Goal: Find contact information: Find contact information

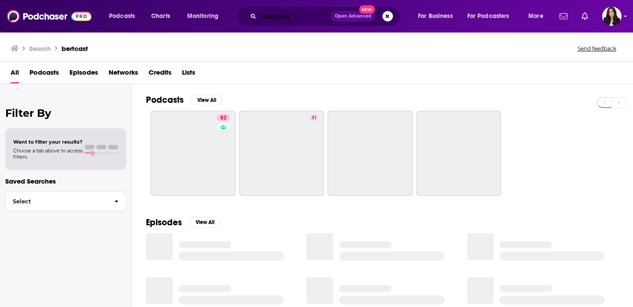
click at [271, 18] on input "bertcast" at bounding box center [295, 16] width 71 height 14
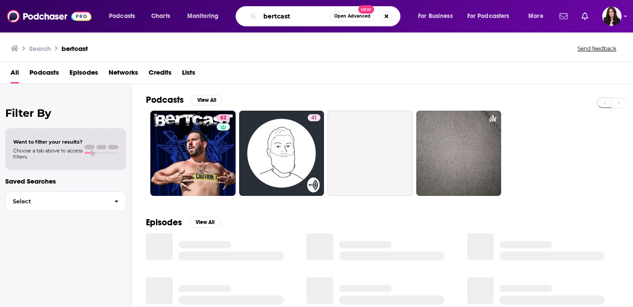
click at [271, 18] on input "bertcast" at bounding box center [295, 16] width 70 height 14
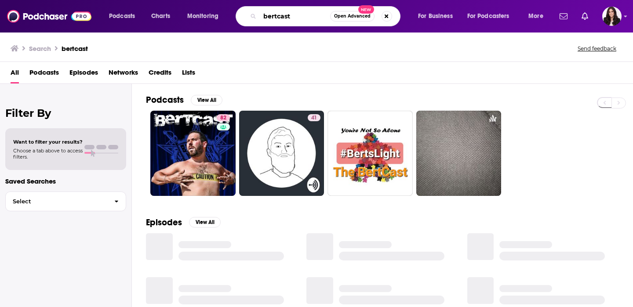
paste input "Reclaiming with [PERSON_NAME]"
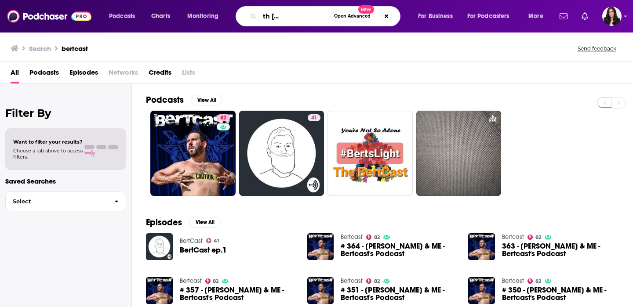
type input "Reclaiming with [PERSON_NAME]"
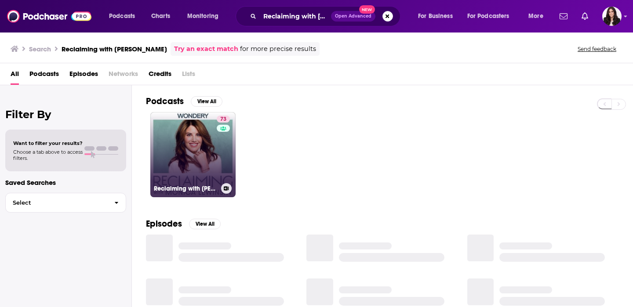
click at [197, 134] on link "73 Reclaiming with [PERSON_NAME]" at bounding box center [192, 154] width 85 height 85
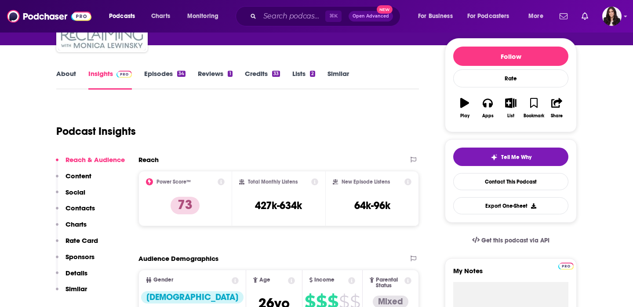
click at [78, 210] on p "Contacts" at bounding box center [79, 208] width 29 height 8
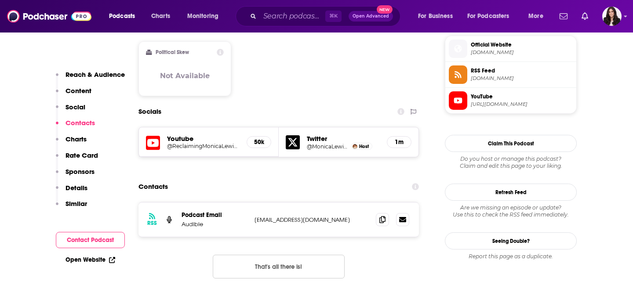
scroll to position [713, 0]
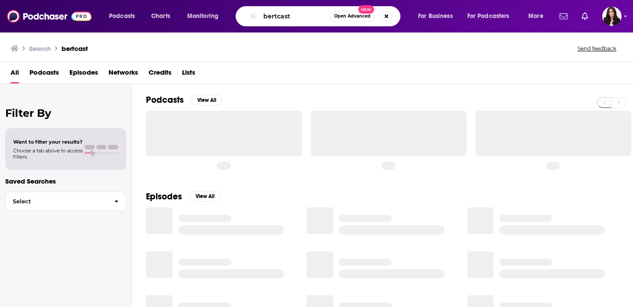
click at [284, 17] on input "bertcast" at bounding box center [295, 16] width 70 height 14
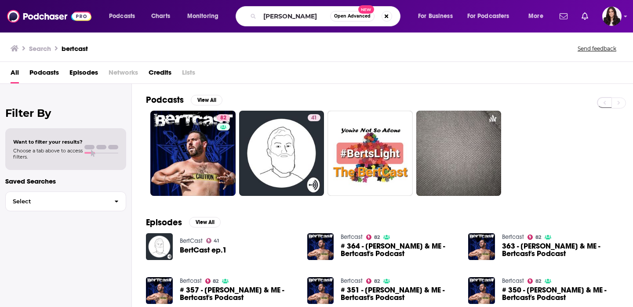
type input "sarah silverman"
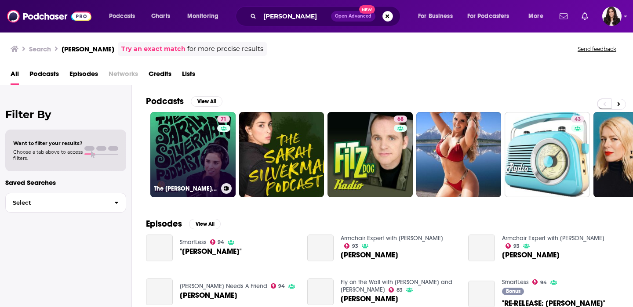
click at [198, 126] on link "71 The Sarah Silverman Podcast" at bounding box center [192, 154] width 85 height 85
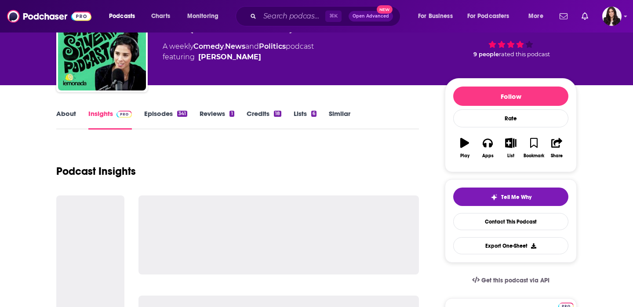
scroll to position [139, 0]
